Goal: Task Accomplishment & Management: Use online tool/utility

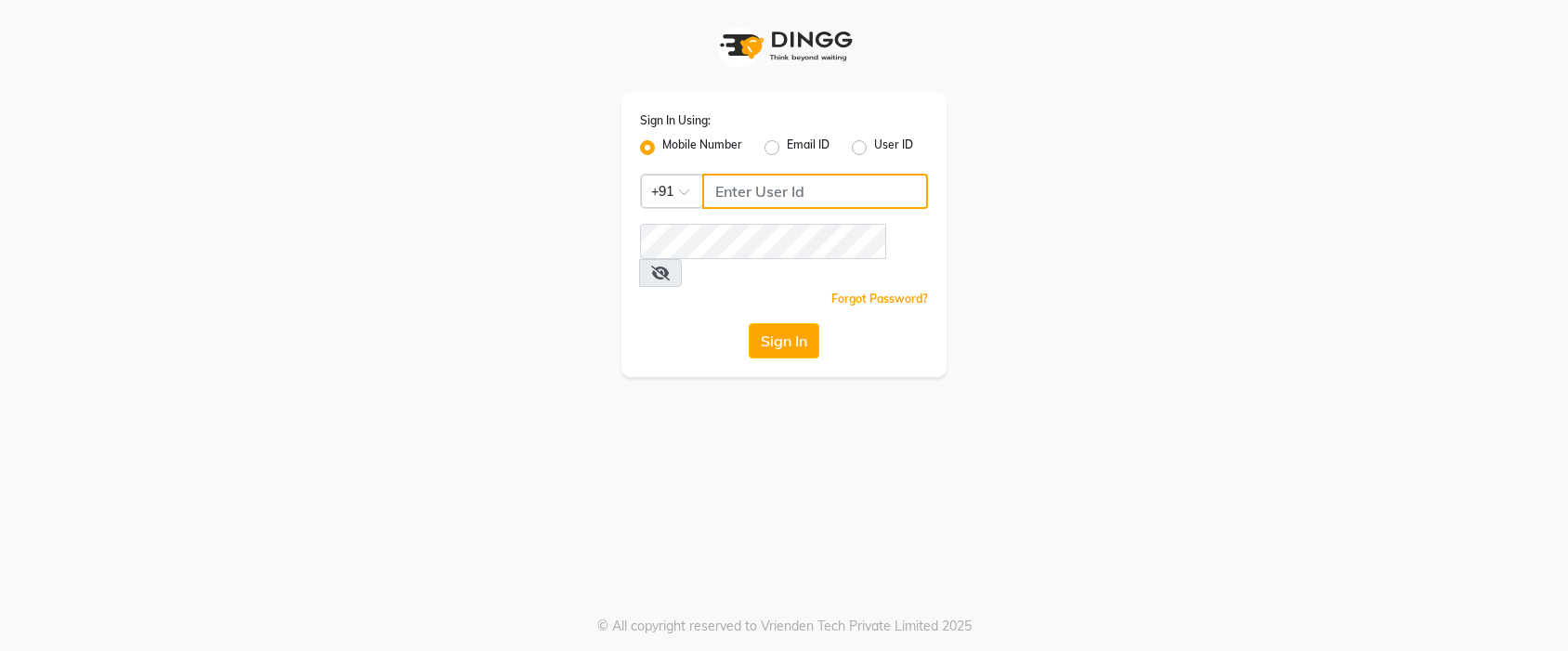
click at [809, 197] on input "Username" at bounding box center [815, 192] width 225 height 35
type input "8605665566"
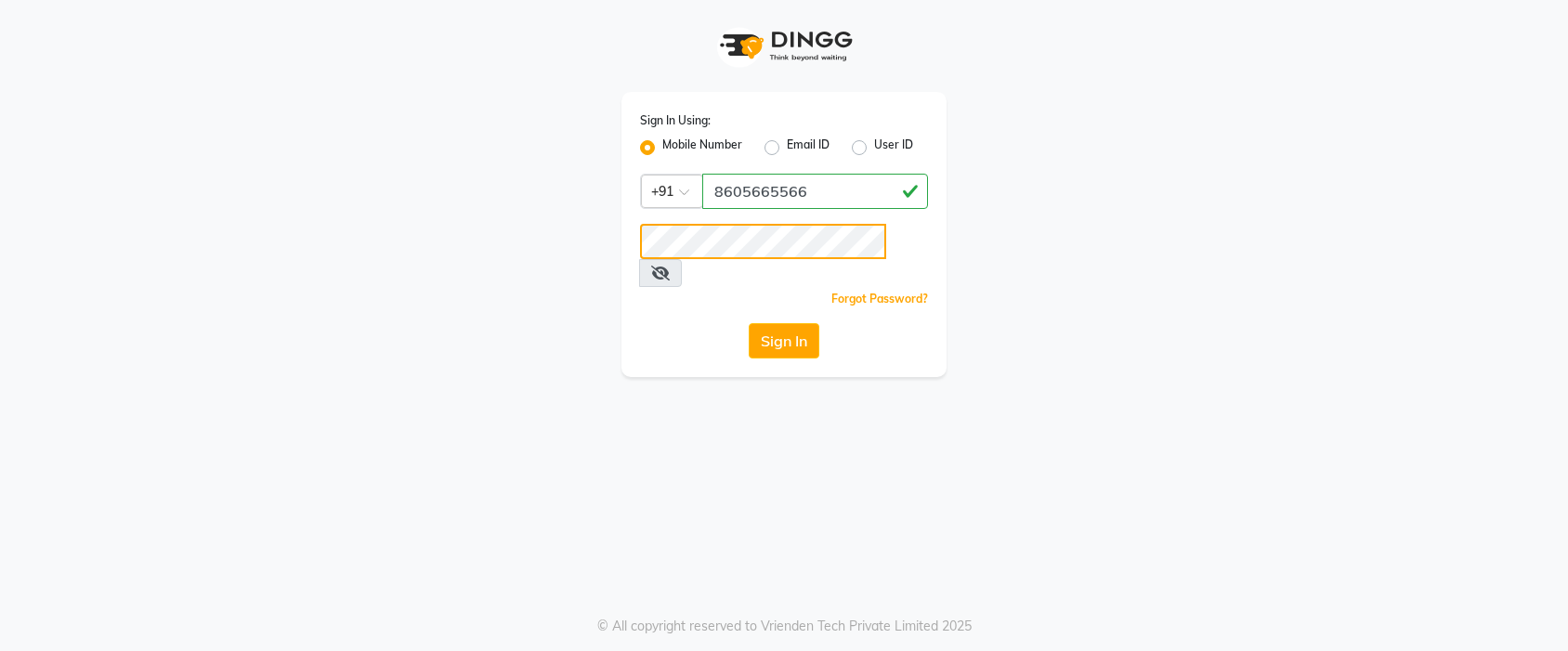
click at [749, 323] on button "Sign In" at bounding box center [784, 341] width 71 height 35
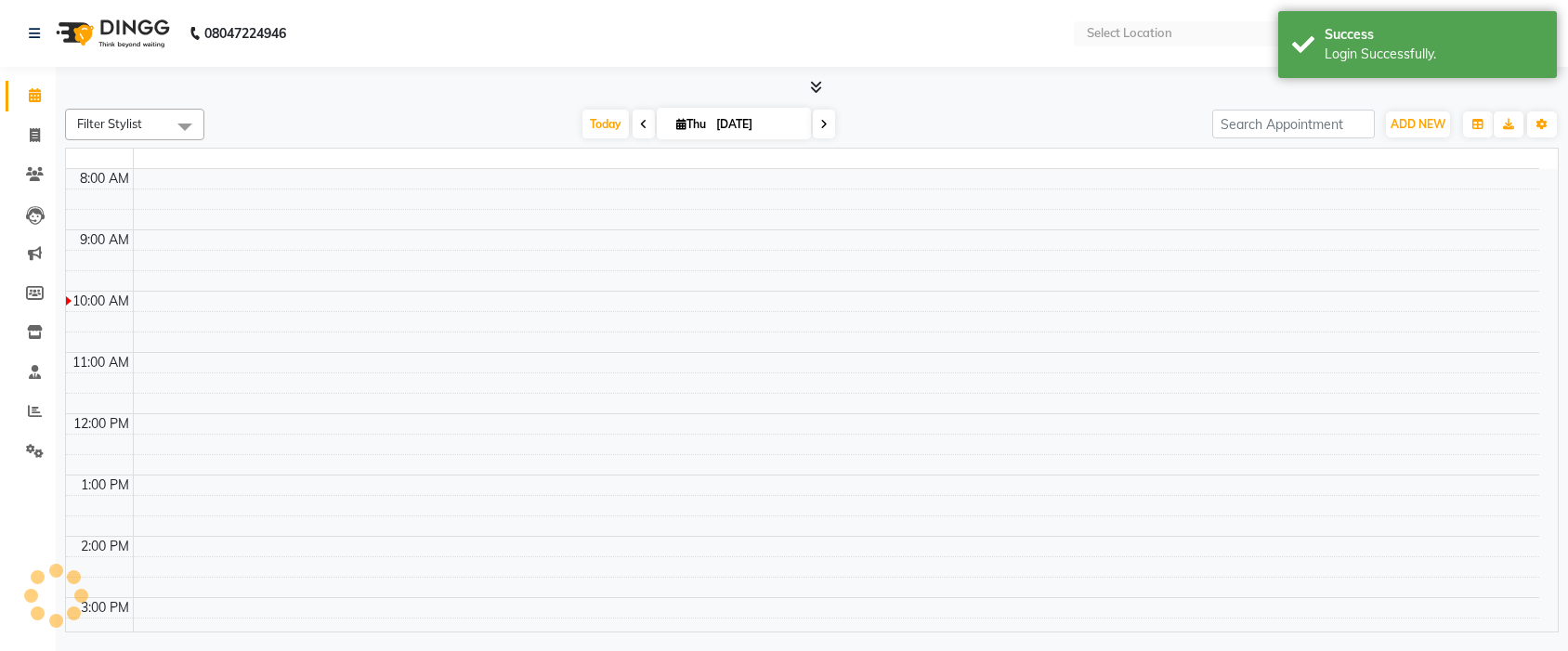
select select "en"
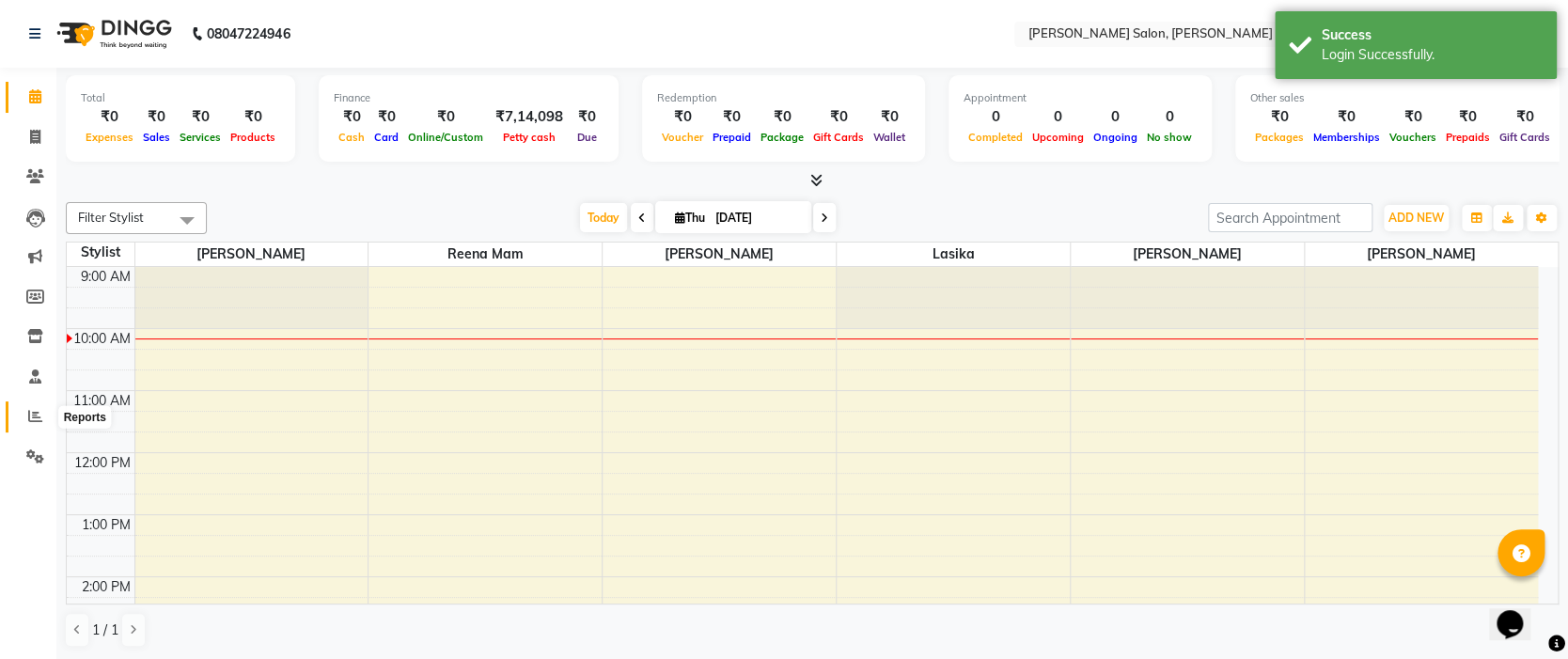
click at [30, 410] on icon at bounding box center [35, 416] width 14 height 14
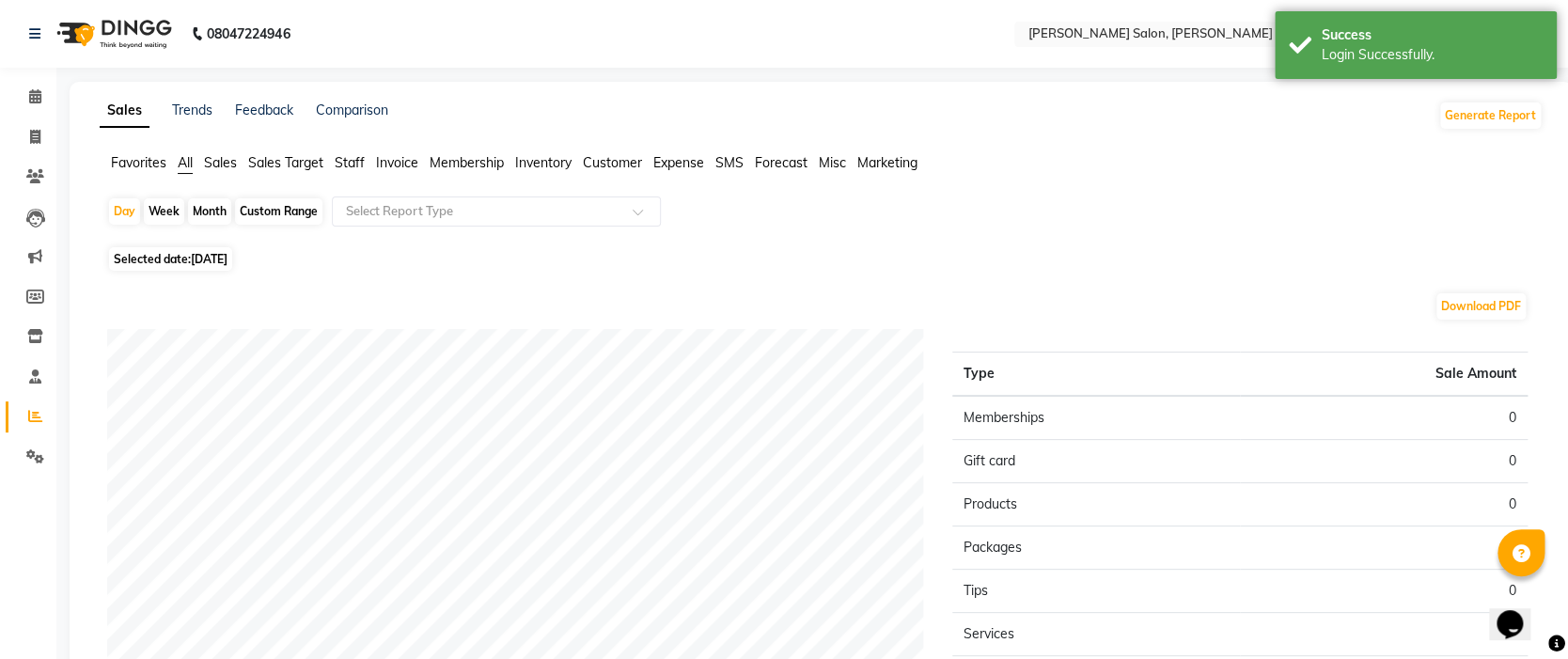
click at [204, 203] on div "Month" at bounding box center [210, 212] width 43 height 26
select select "9"
select select "2025"
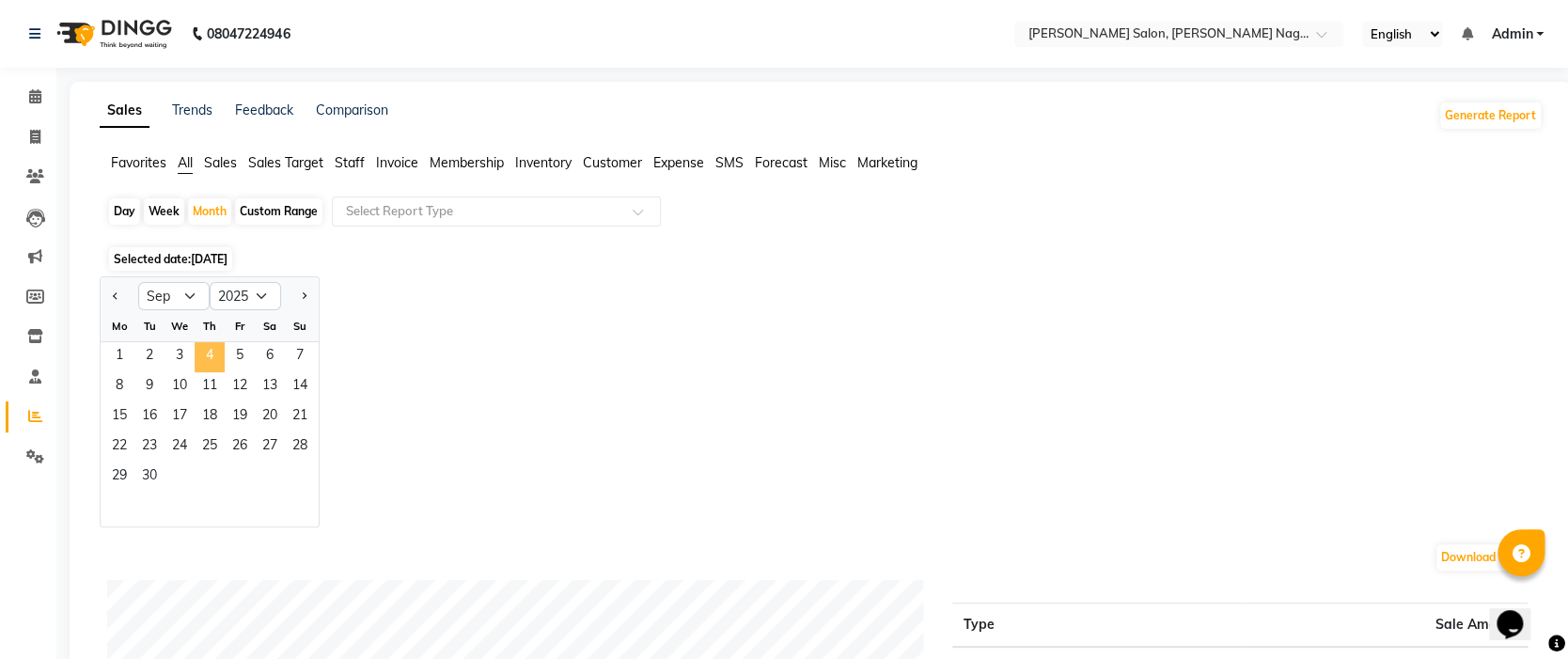
click at [212, 365] on span "4" at bounding box center [210, 357] width 30 height 30
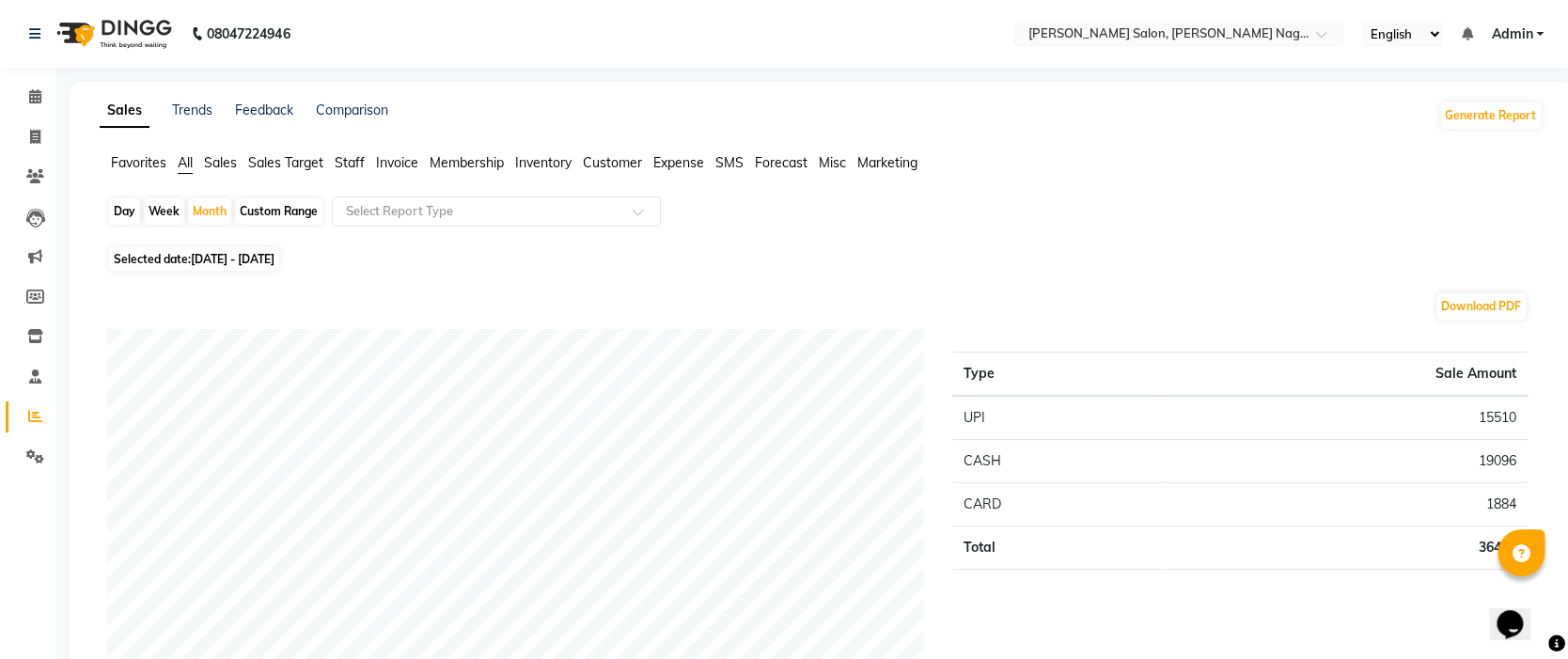
click at [351, 159] on span "Staff" at bounding box center [350, 163] width 30 height 17
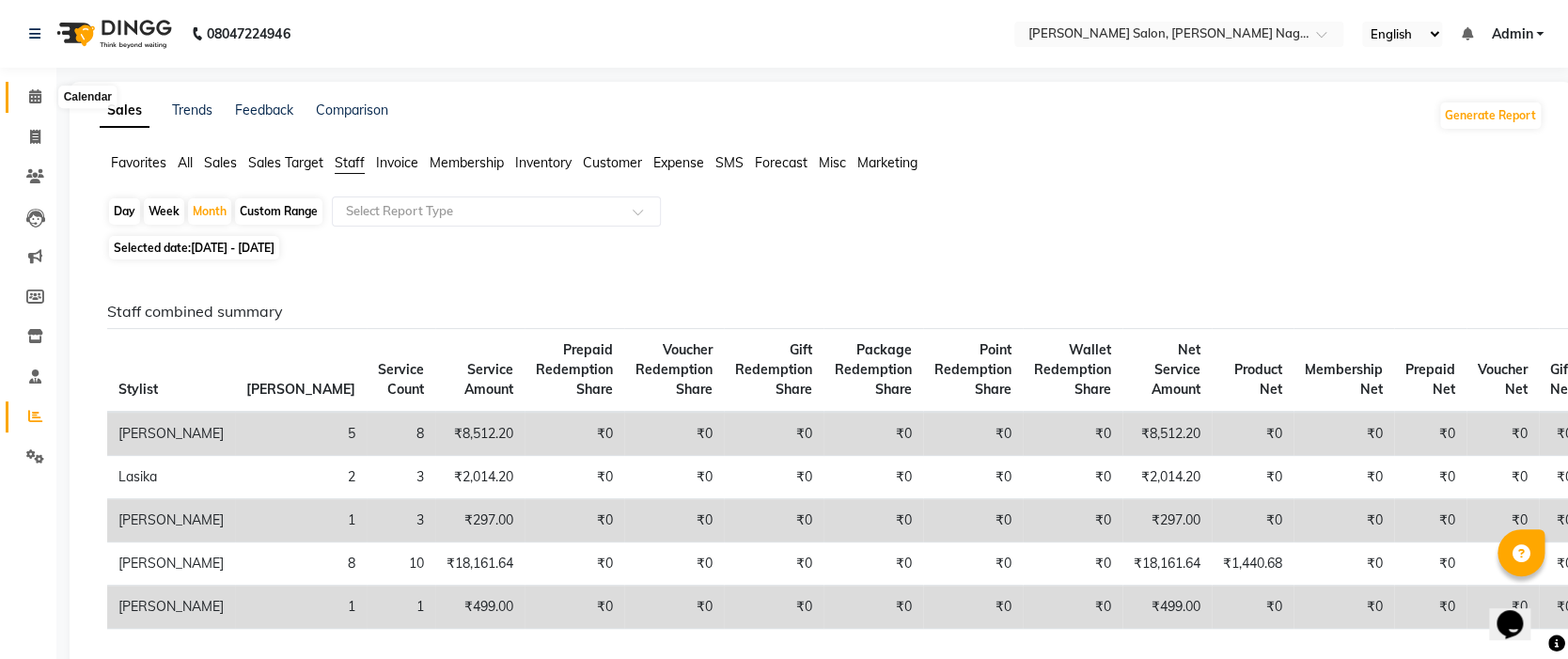
click at [39, 94] on icon at bounding box center [35, 96] width 12 height 14
